Goal: Browse casually

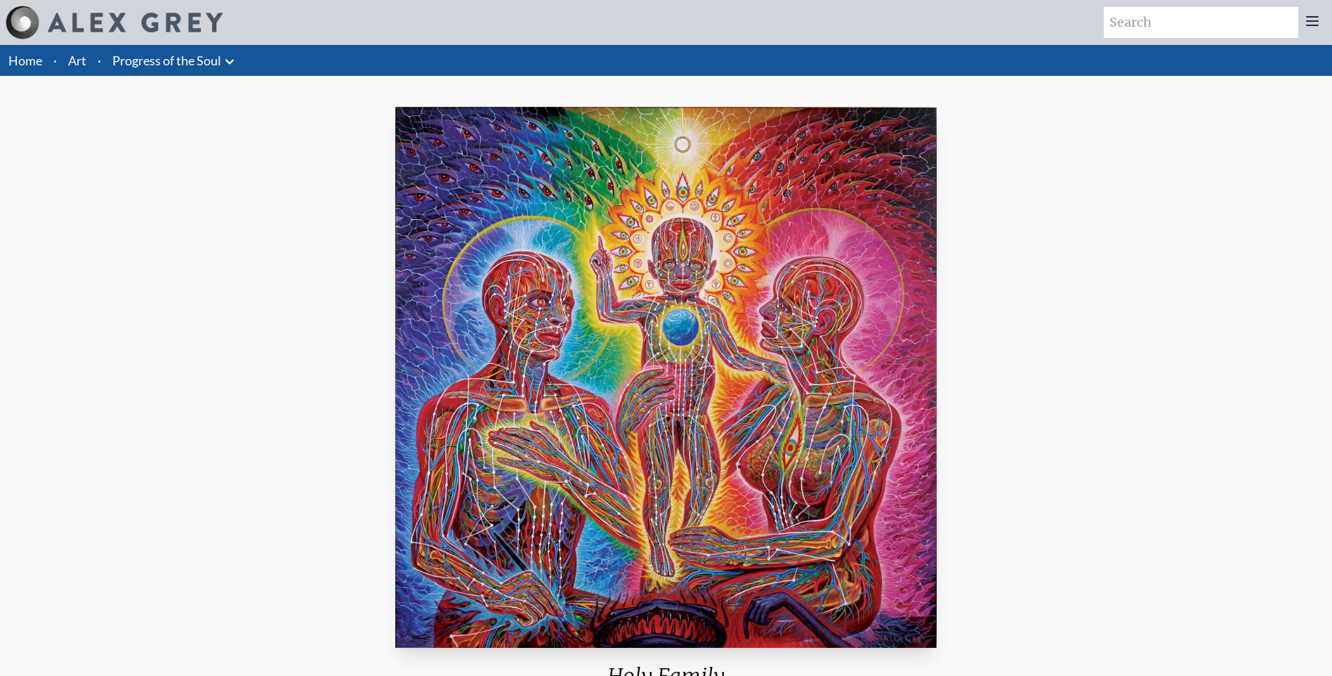
click at [78, 17] on img at bounding box center [135, 23] width 175 height 20
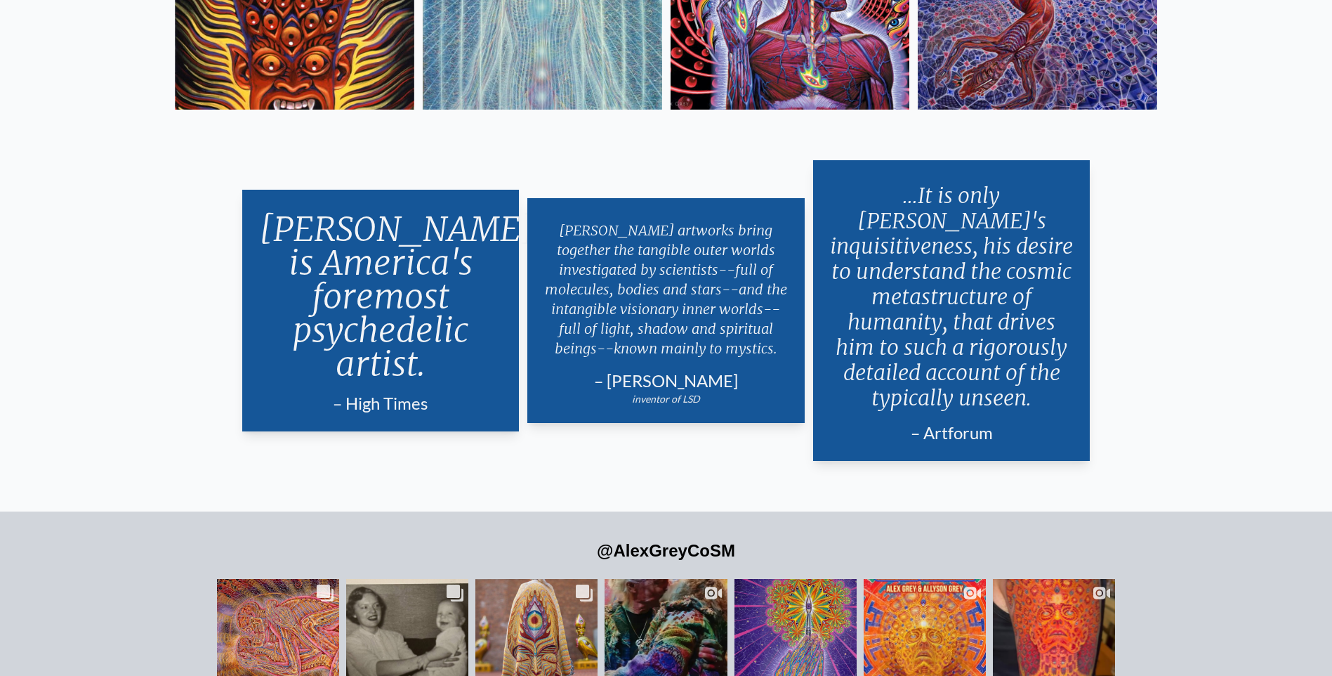
scroll to position [3341, 0]
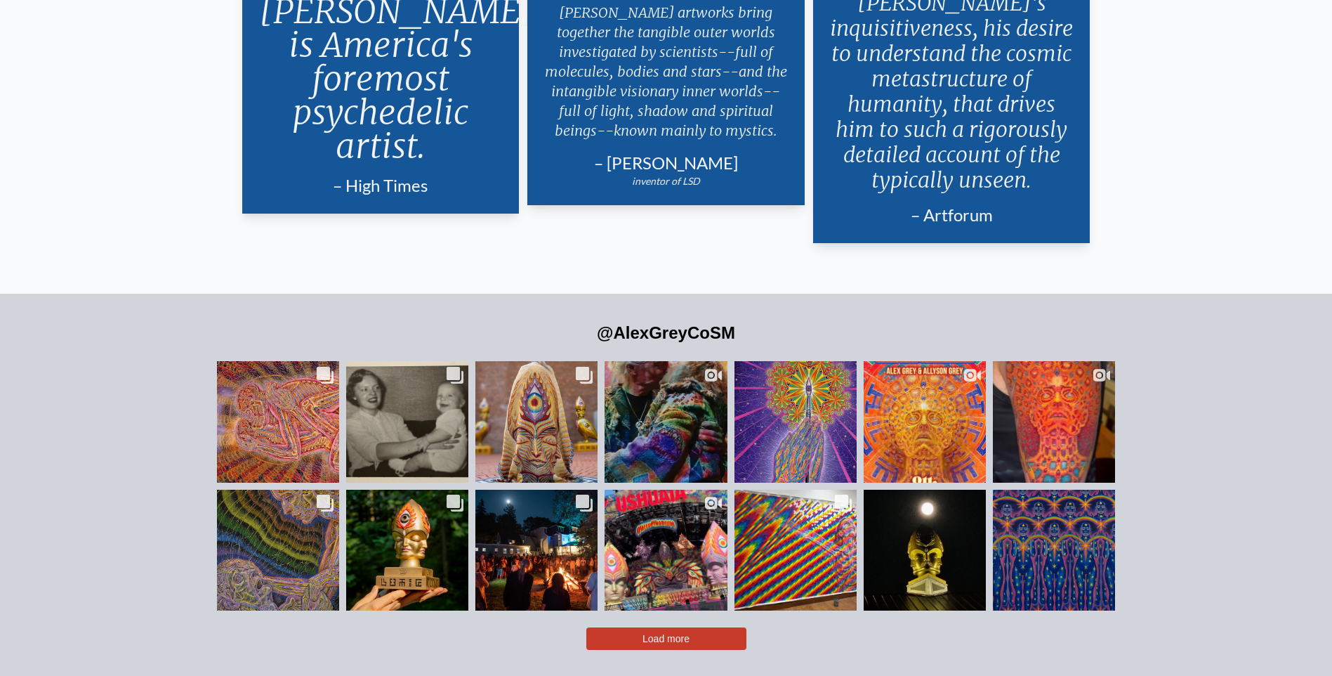
click at [717, 627] on button "Load more" at bounding box center [667, 638] width 160 height 22
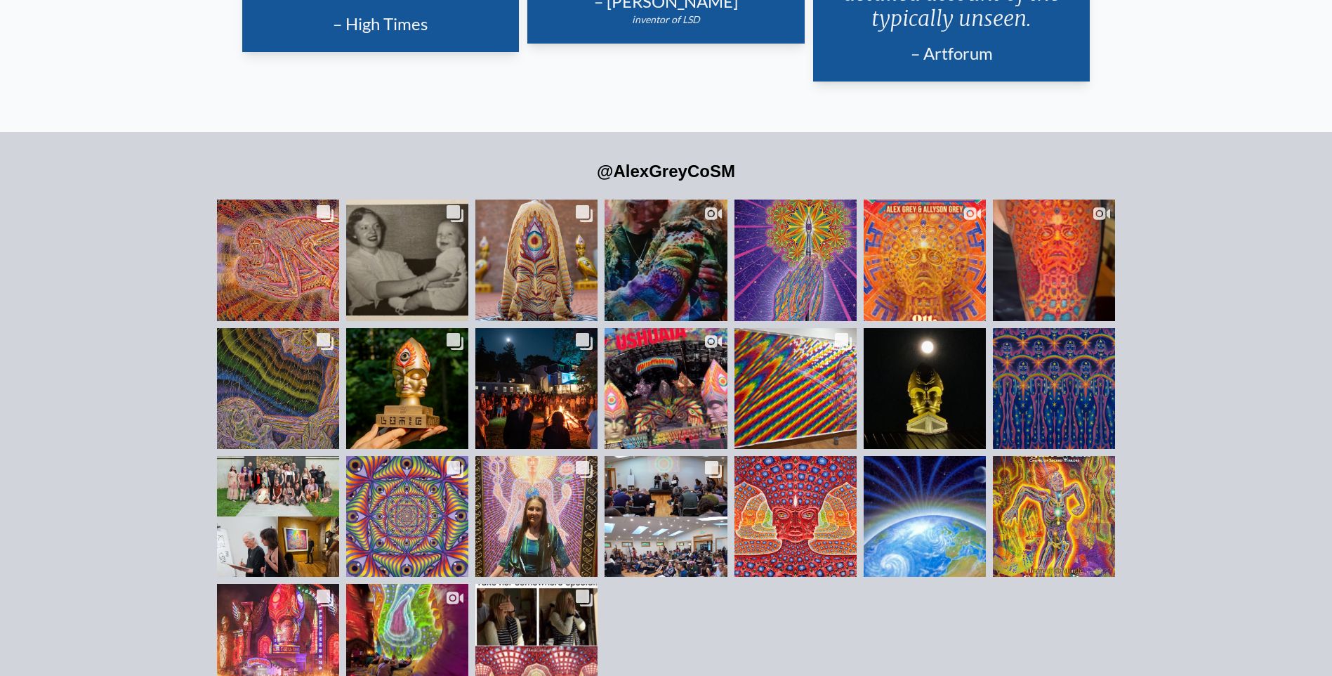
scroll to position [3681, 0]
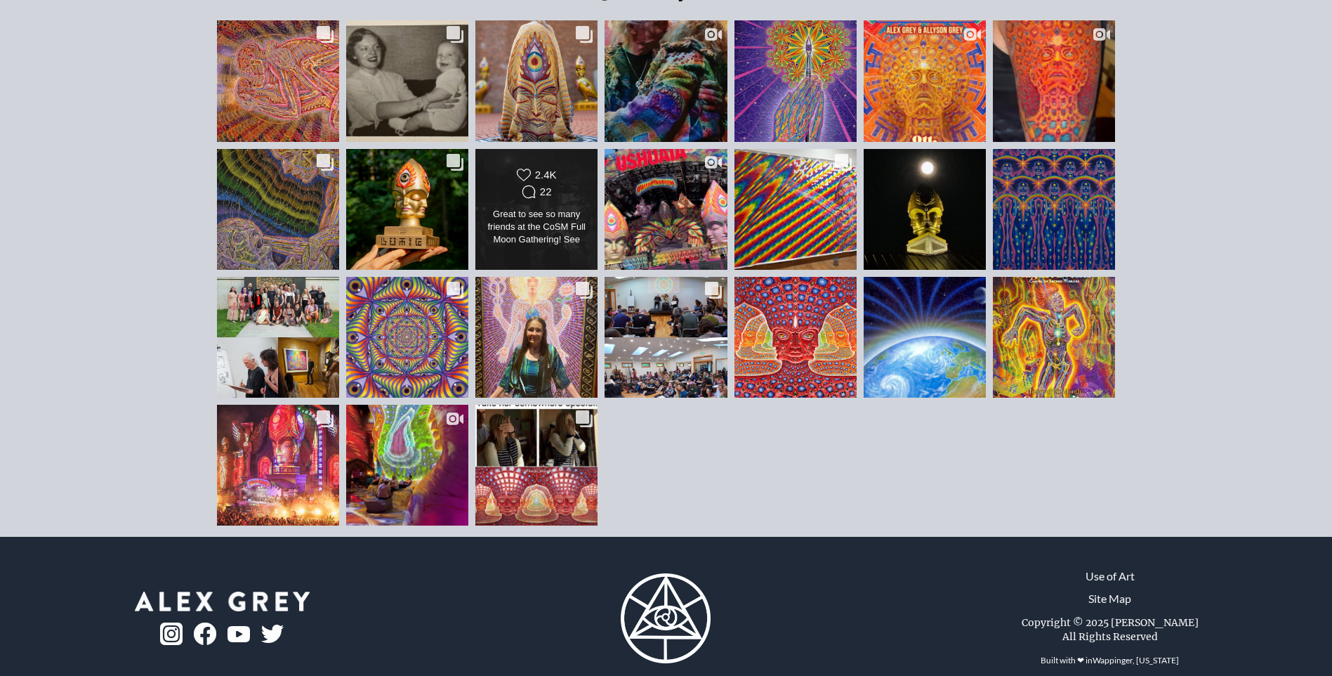
click at [572, 216] on div "Great to see so many friends at the CoSM Full Moon Gathering! See you at the ne…" at bounding box center [536, 227] width 99 height 39
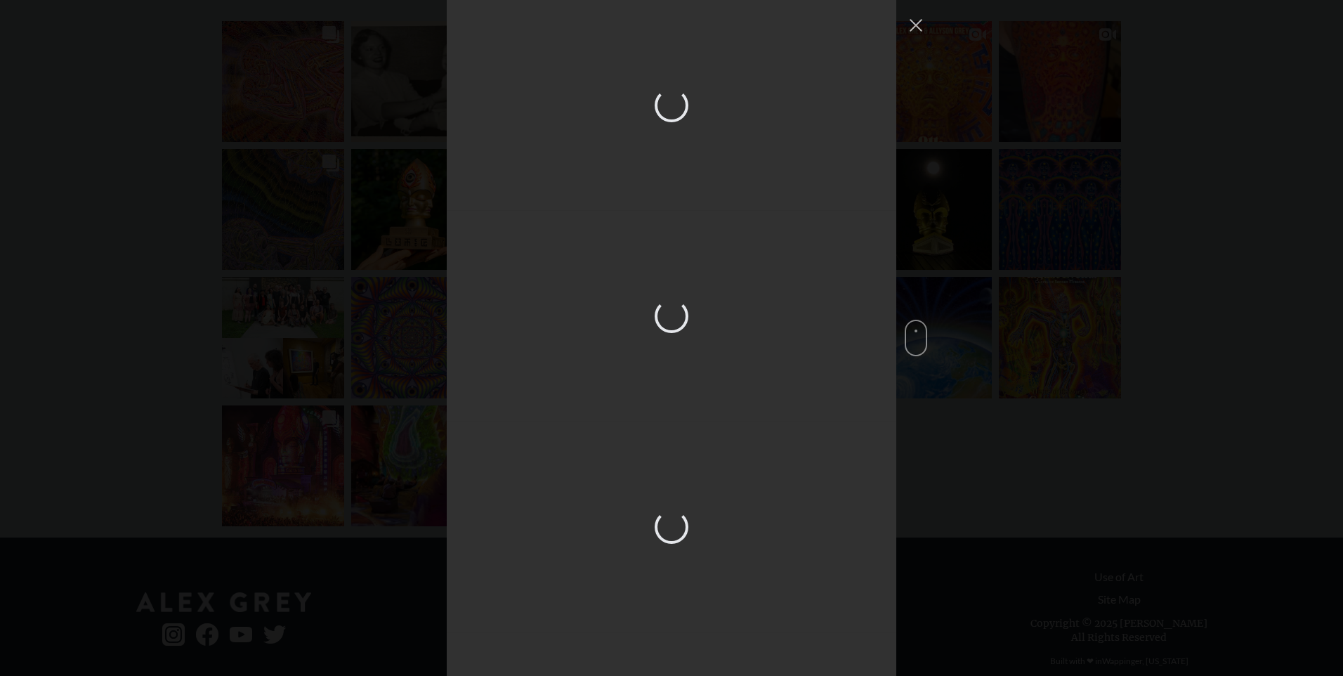
scroll to position [2435, 0]
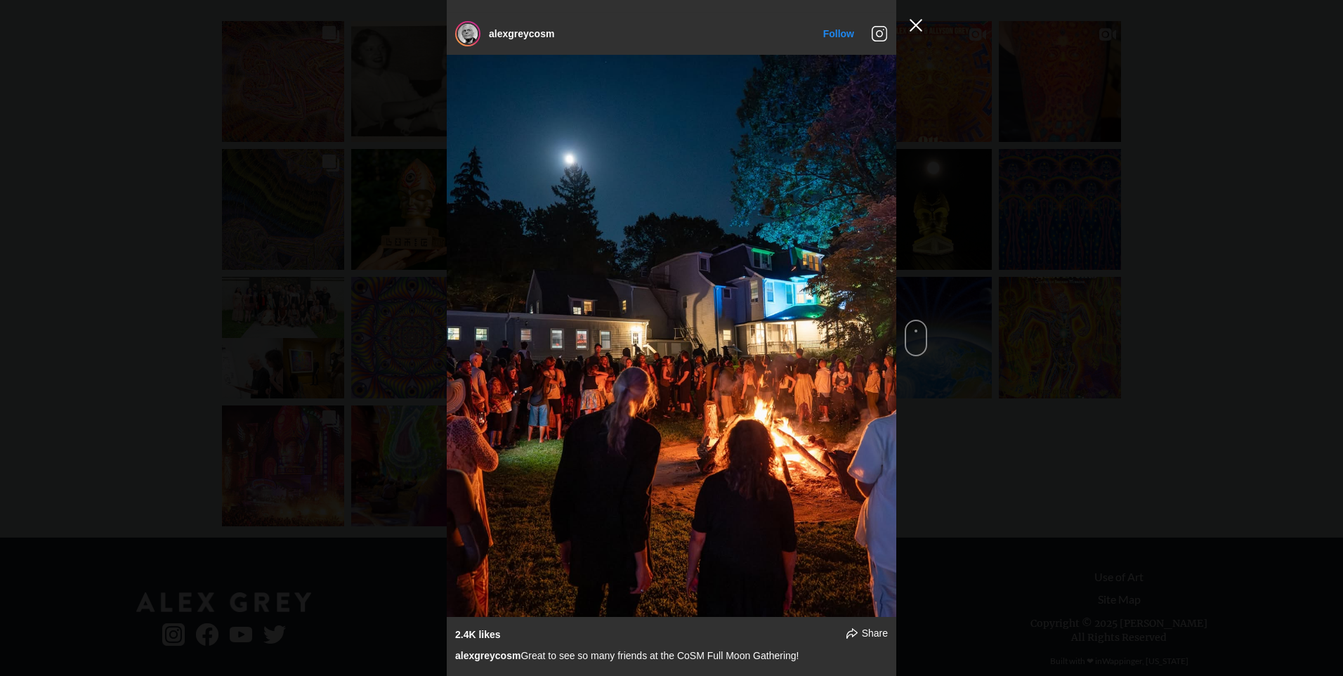
click at [913, 28] on button "Close Instagram Feed Popup" at bounding box center [916, 25] width 22 height 22
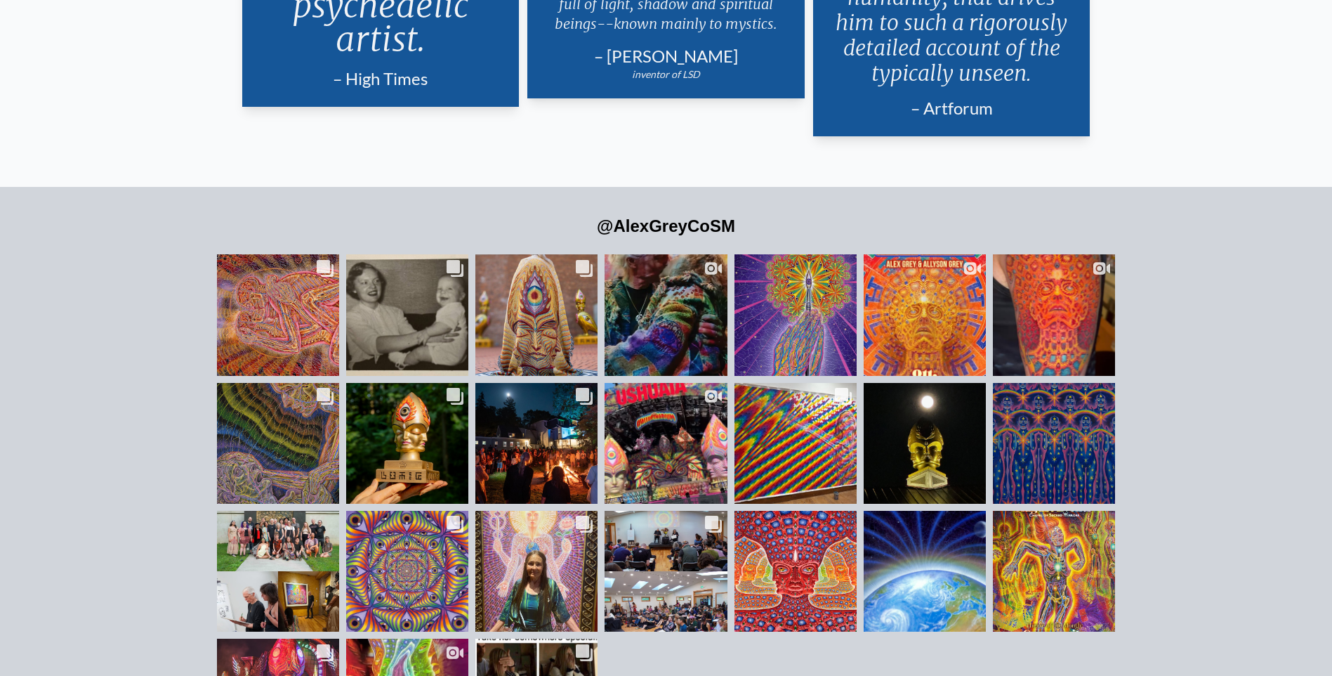
scroll to position [3400, 0]
